Goal: Check status: Check status

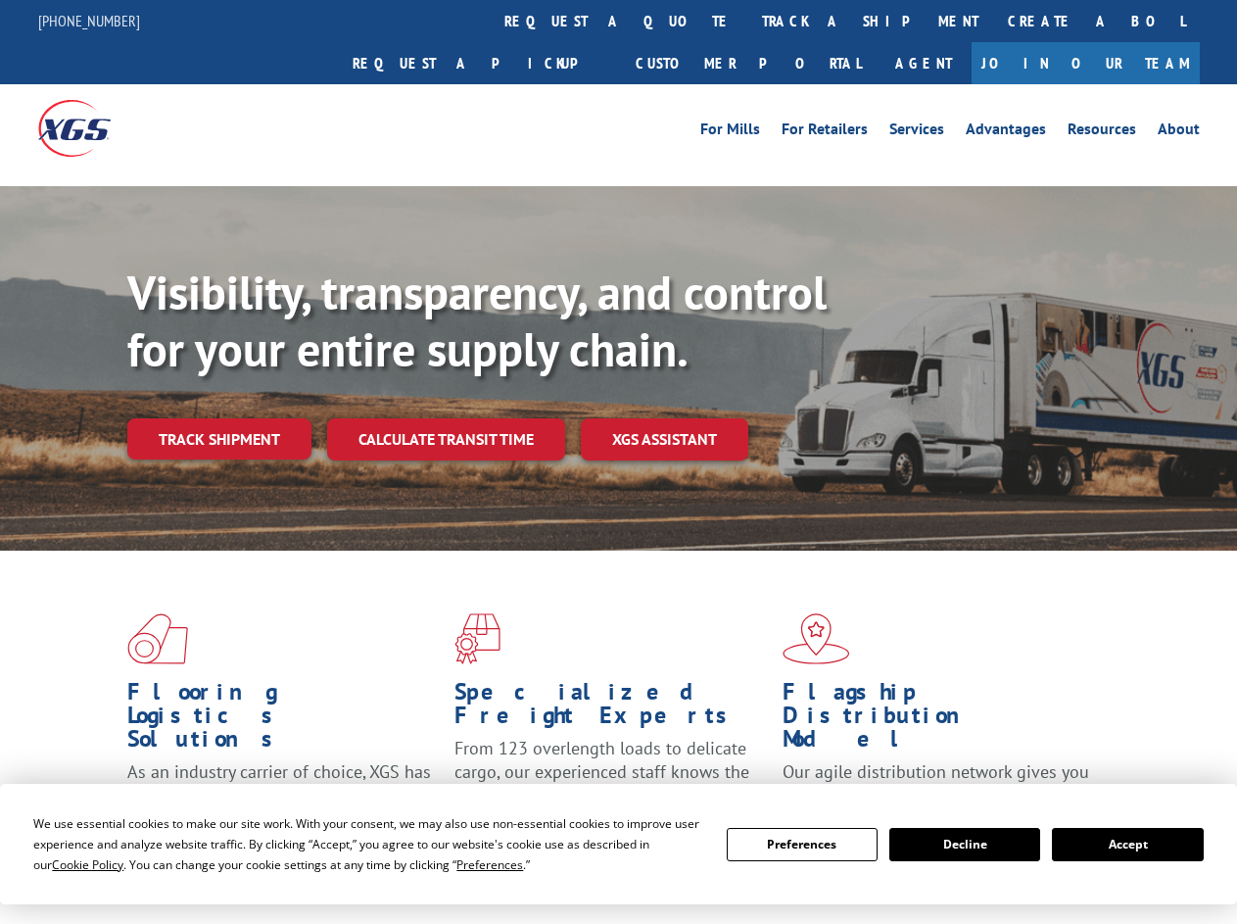
click at [618, 461] on div "Visibility, transparency, and control for your entire supply chain. Track shipm…" at bounding box center [682, 400] width 1110 height 273
click at [69, 864] on span "Cookie Policy" at bounding box center [88, 864] width 72 height 17
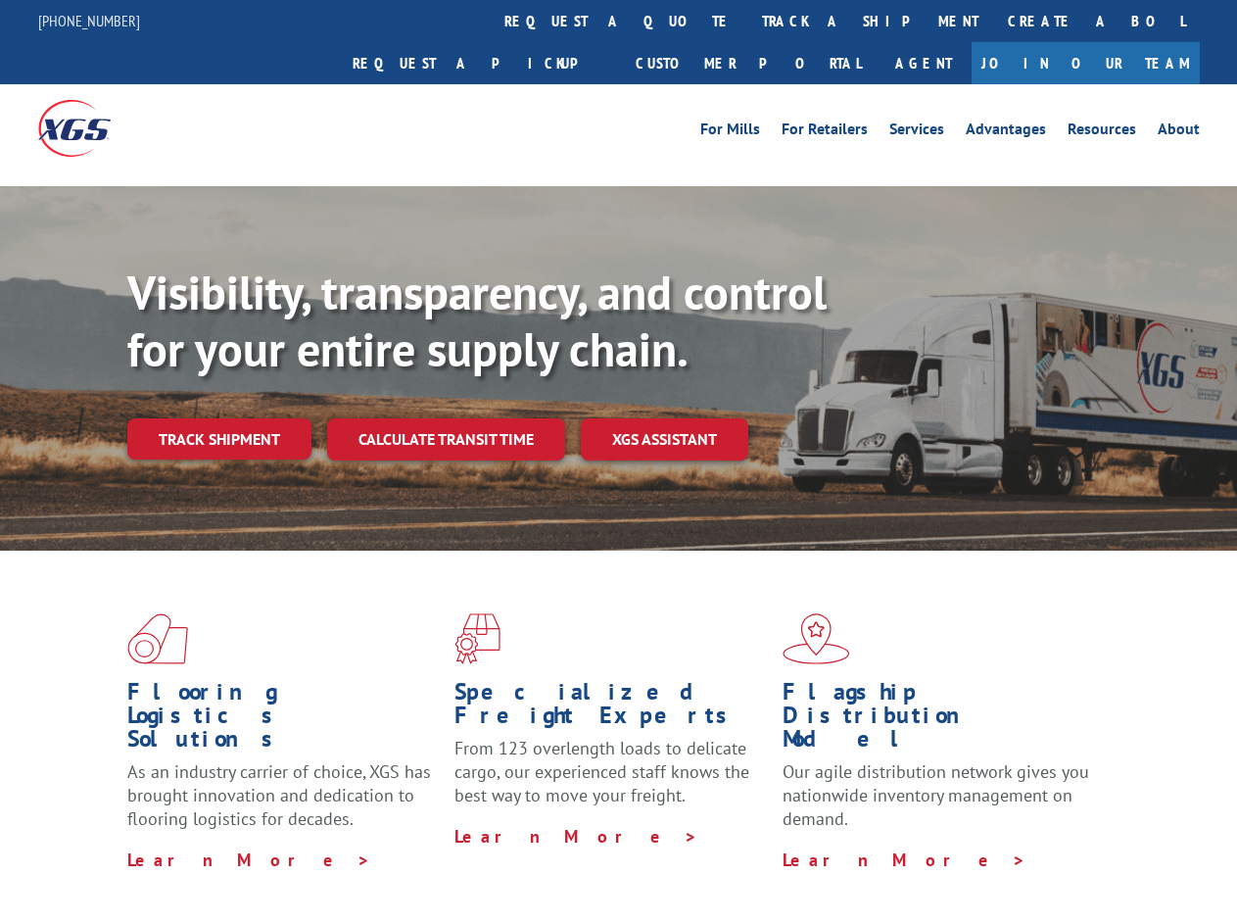
click at [471, 864] on div "Flooring Logistics Solutions As an industry carrier of choice, XGS has brought …" at bounding box center [618, 747] width 1237 height 394
click at [802, 844] on div "Flooring Logistics Solutions As an industry carrier of choice, XGS has brought …" at bounding box center [618, 741] width 1237 height 383
click at [965, 844] on div "Flooring Logistics Solutions As an industry carrier of choice, XGS has brought …" at bounding box center [618, 741] width 1237 height 383
click at [1127, 844] on div "Flooring Logistics Solutions As an industry carrier of choice, XGS has brought …" at bounding box center [618, 741] width 1237 height 383
click at [618, 461] on div "Visibility, transparency, and control for your entire supply chain. Track shipm…" at bounding box center [682, 400] width 1110 height 273
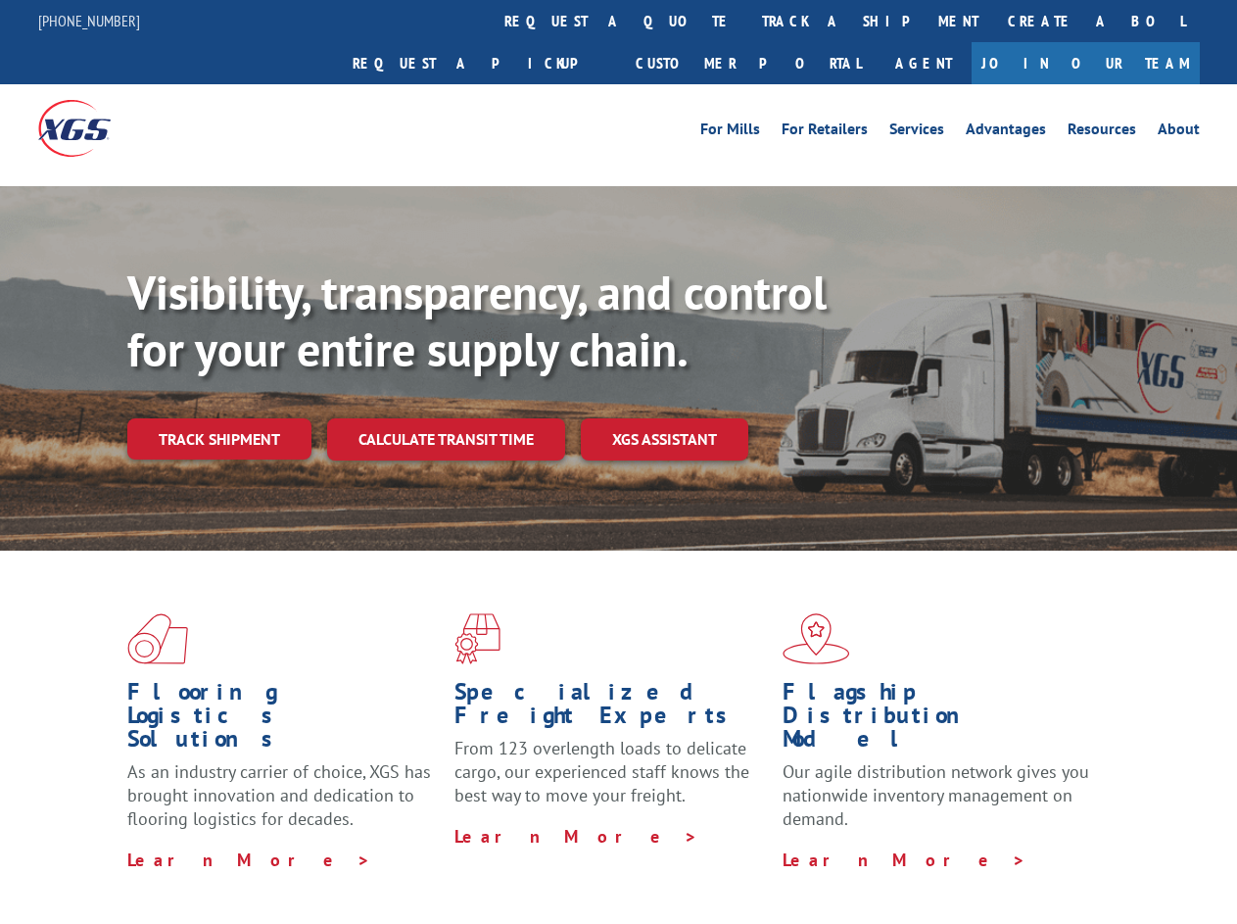
click at [747, 21] on link "track a shipment" at bounding box center [870, 21] width 246 height 42
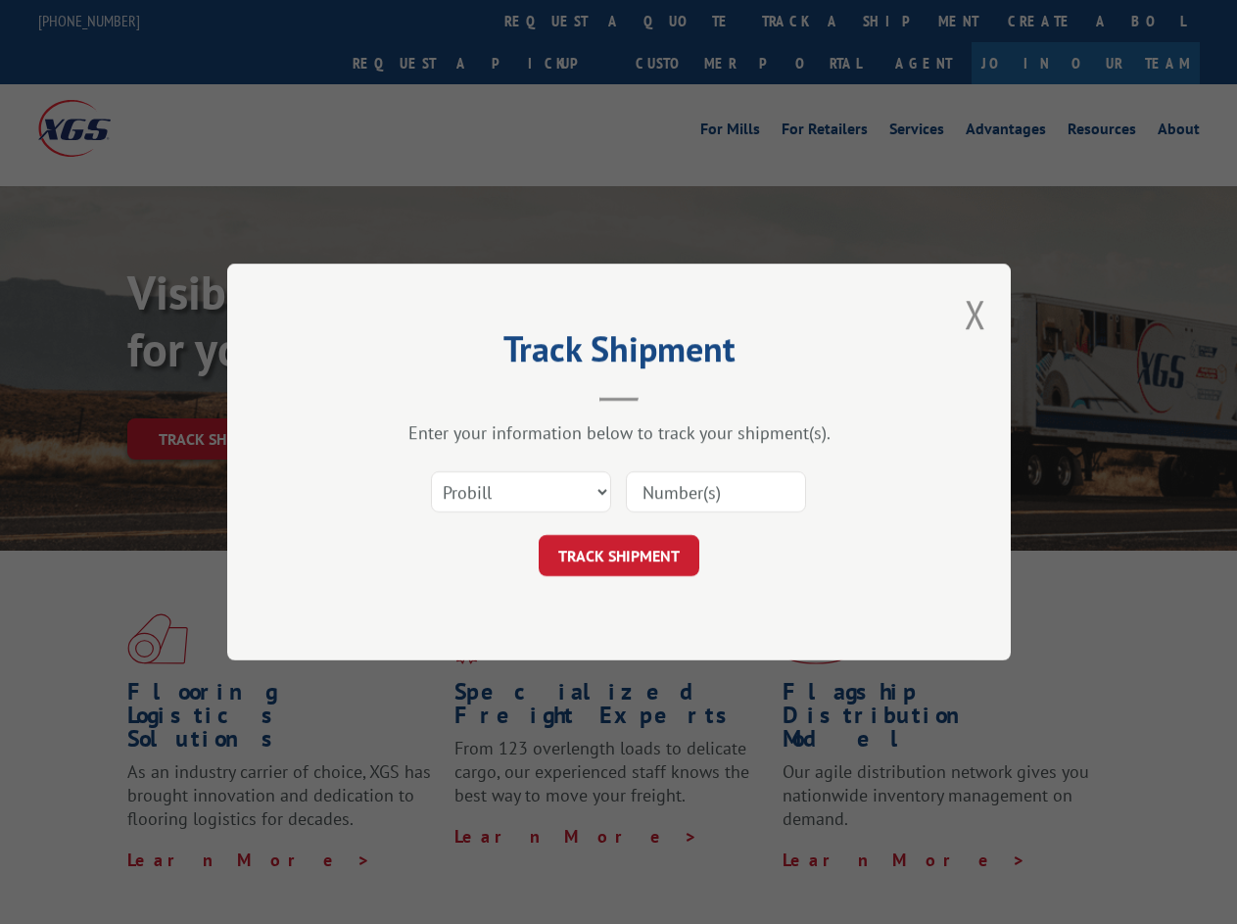
click at [684, 21] on div "Track Shipment Enter your information below to track your shipment(s). Select c…" at bounding box center [618, 462] width 1237 height 924
click at [806, 21] on div "Track Shipment Enter your information below to track your shipment(s). Select c…" at bounding box center [618, 462] width 1237 height 924
